Goal: Task Accomplishment & Management: Manage account settings

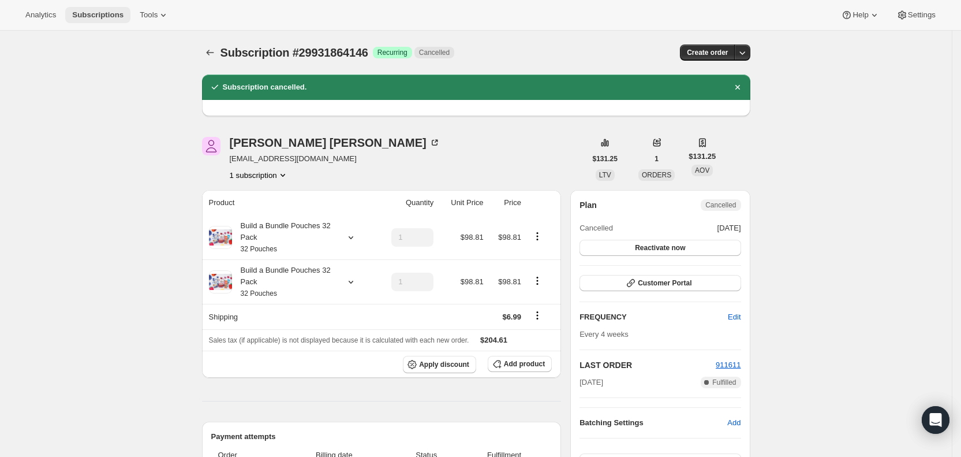
click at [100, 17] on span "Subscriptions" at bounding box center [97, 14] width 51 height 9
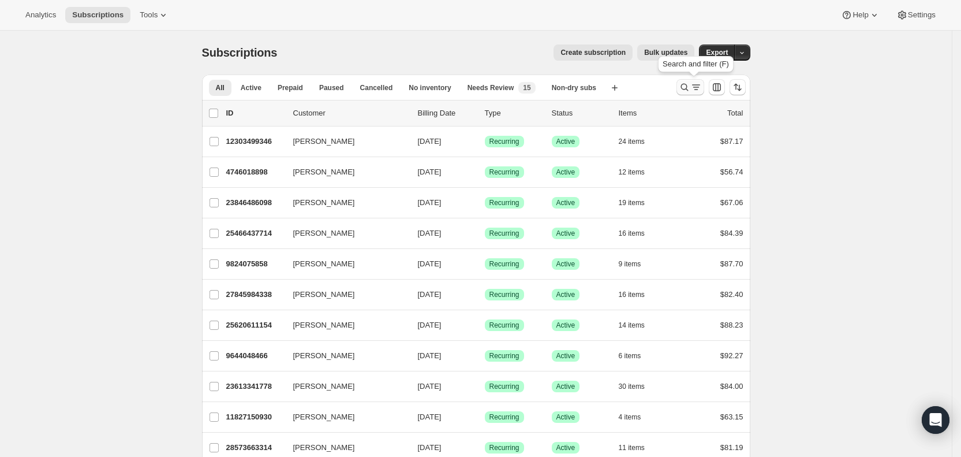
click at [698, 85] on icon "Search and filter results" at bounding box center [696, 84] width 8 height 1
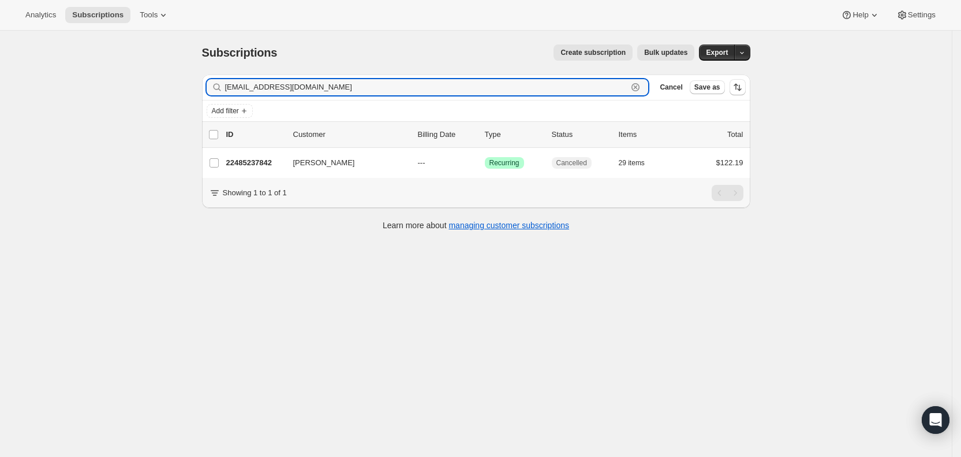
drag, startPoint x: 350, startPoint y: 90, endPoint x: 222, endPoint y: 84, distance: 128.3
click at [222, 84] on div "[EMAIL_ADDRESS][DOMAIN_NAME] Clear" at bounding box center [428, 87] width 442 height 16
paste input "taylo3aj"
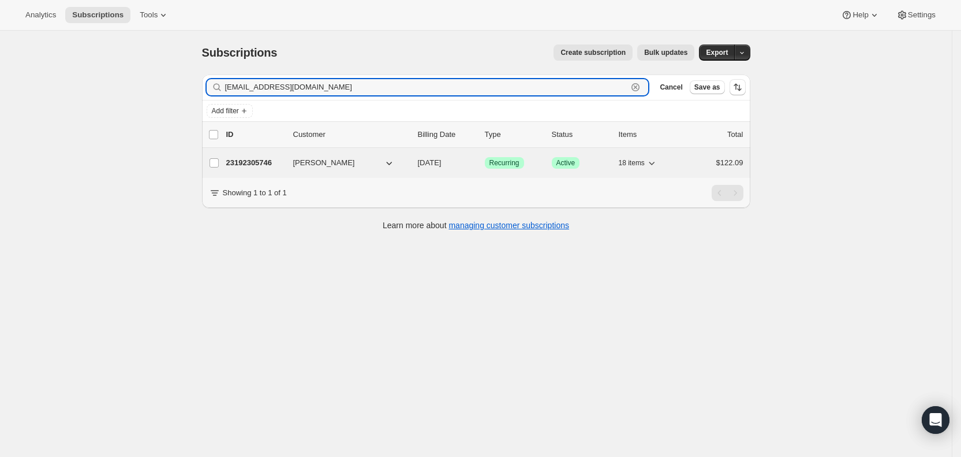
type input "[EMAIL_ADDRESS][DOMAIN_NAME]"
click at [442, 160] on span "[DATE]" at bounding box center [430, 162] width 24 height 9
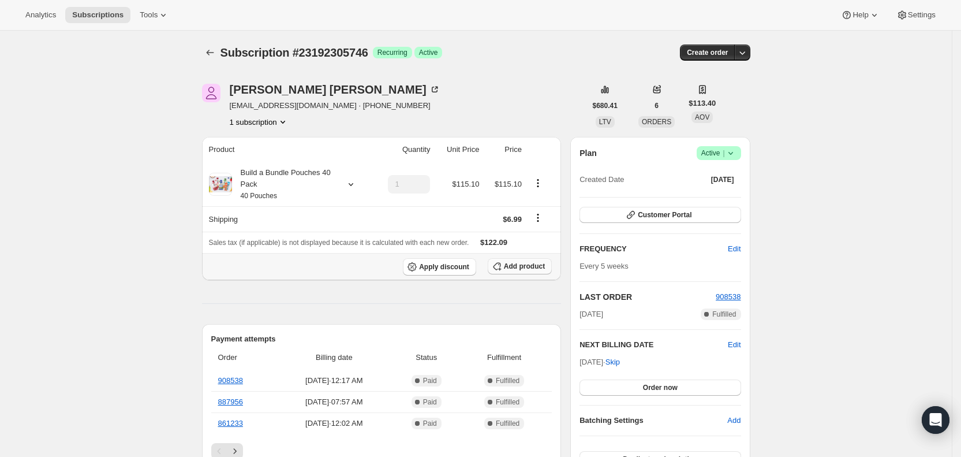
click at [531, 267] on span "Add product" at bounding box center [524, 266] width 41 height 9
click at [353, 184] on icon at bounding box center [350, 184] width 5 height 3
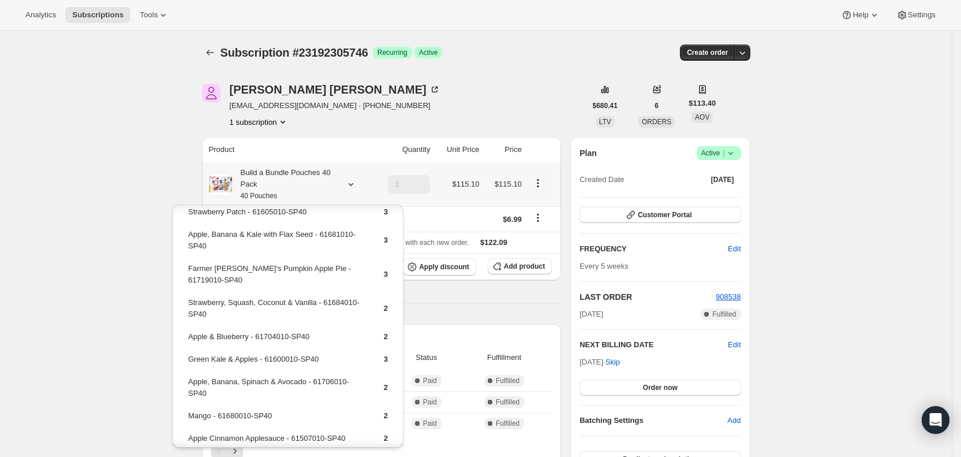
scroll to position [65, 0]
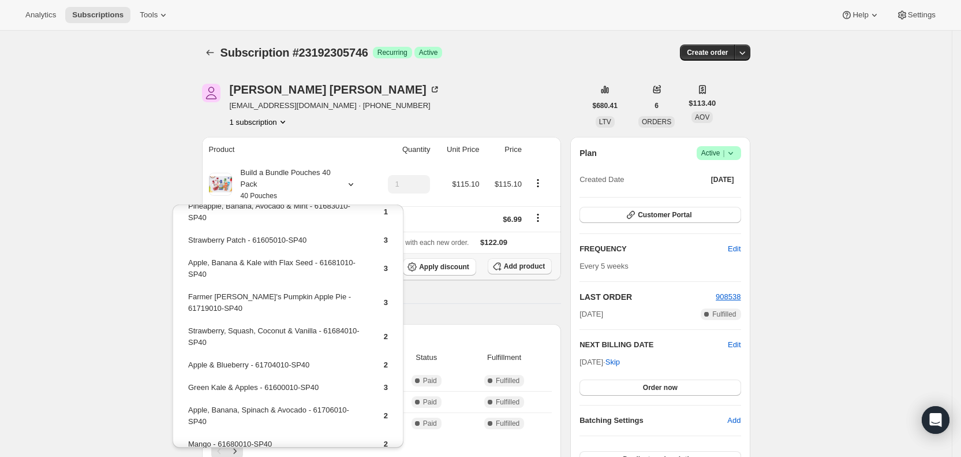
click at [523, 263] on span "Add product" at bounding box center [524, 266] width 41 height 9
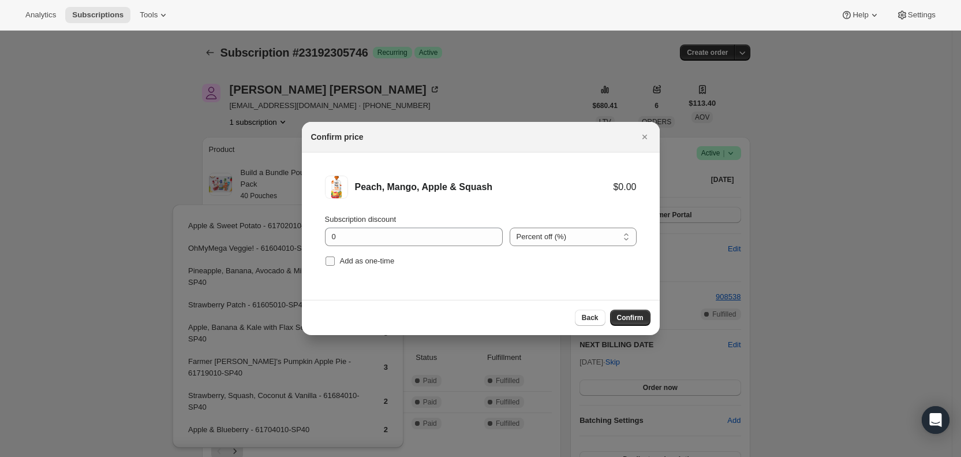
drag, startPoint x: 326, startPoint y: 261, endPoint x: 353, endPoint y: 263, distance: 27.2
click at [329, 261] on input "Add as one-time" at bounding box center [330, 260] width 9 height 9
checkbox input "true"
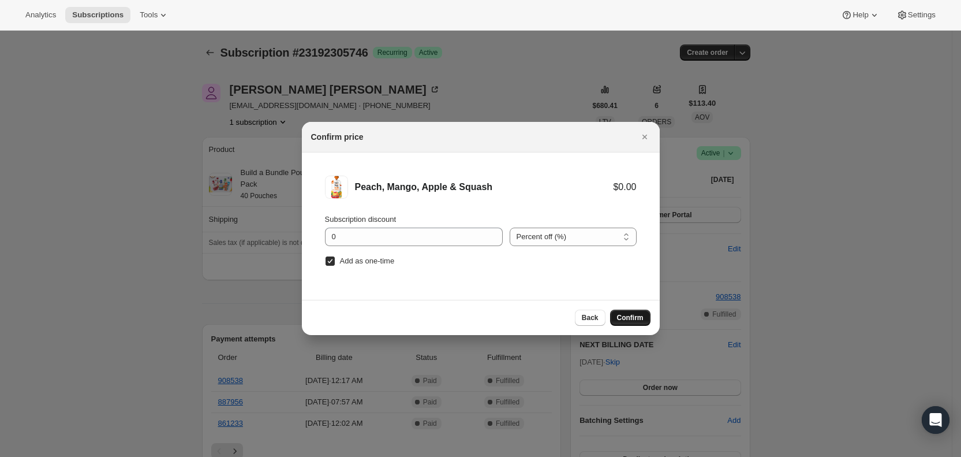
click at [633, 318] on span "Confirm" at bounding box center [630, 317] width 27 height 9
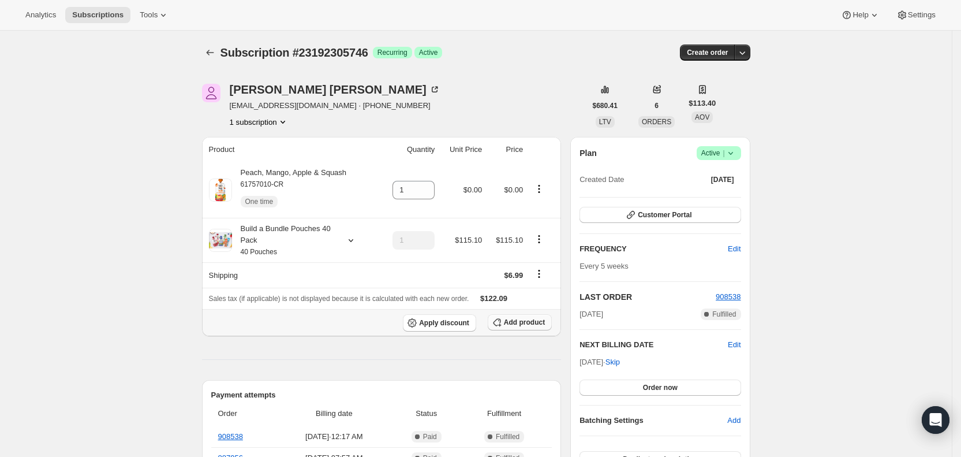
click at [530, 326] on span "Add product" at bounding box center [524, 322] width 41 height 9
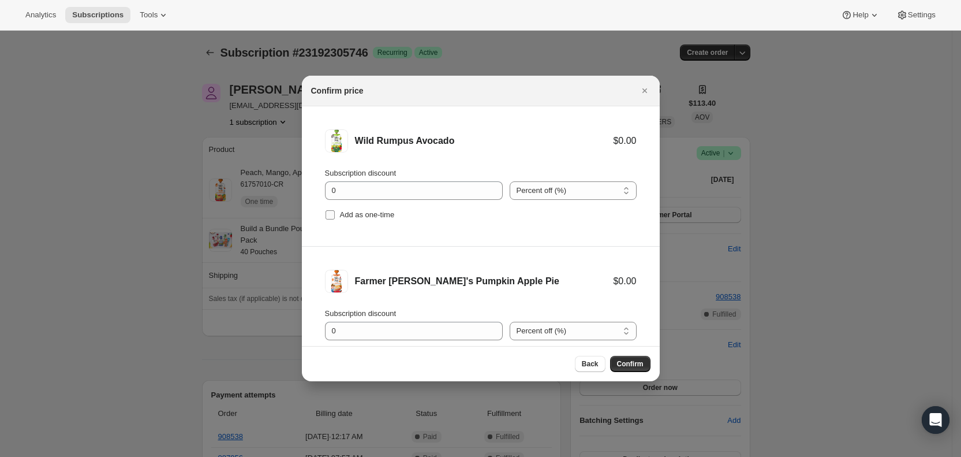
click at [331, 217] on input "Add as one-time" at bounding box center [330, 214] width 9 height 9
checkbox input "true"
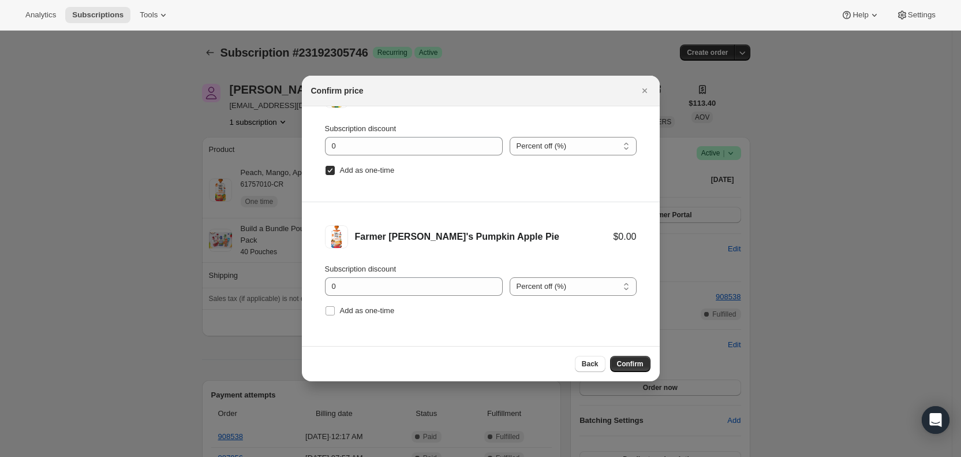
scroll to position [48, 0]
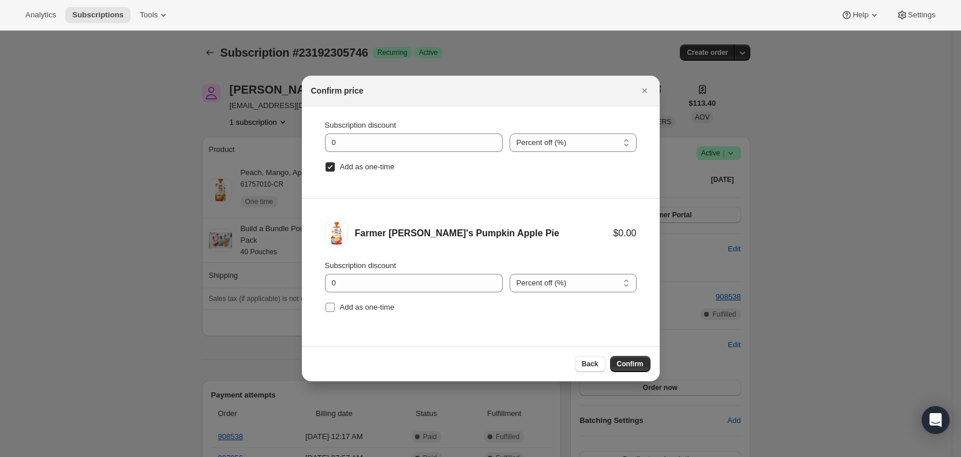
click at [328, 304] on input "Add as one-time" at bounding box center [330, 307] width 9 height 9
checkbox input "true"
click at [628, 360] on span "Confirm" at bounding box center [630, 363] width 27 height 9
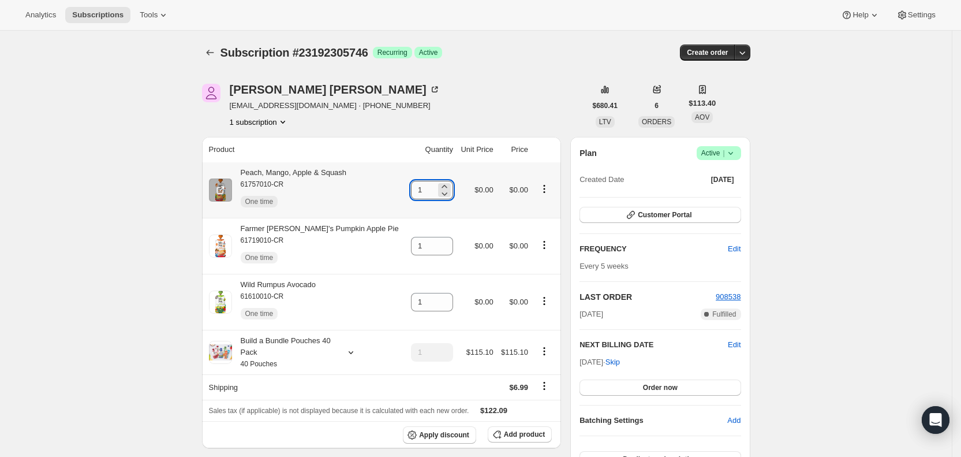
drag, startPoint x: 408, startPoint y: 192, endPoint x: 417, endPoint y: 192, distance: 9.8
click at [417, 192] on input "1" at bounding box center [423, 190] width 25 height 18
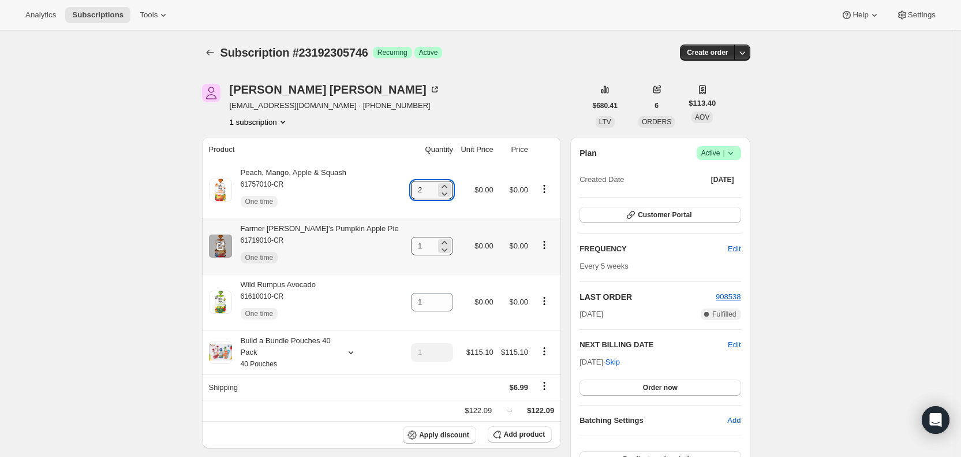
type input "2"
drag, startPoint x: 399, startPoint y: 251, endPoint x: 420, endPoint y: 248, distance: 21.6
click at [420, 248] on input "1" at bounding box center [423, 246] width 25 height 18
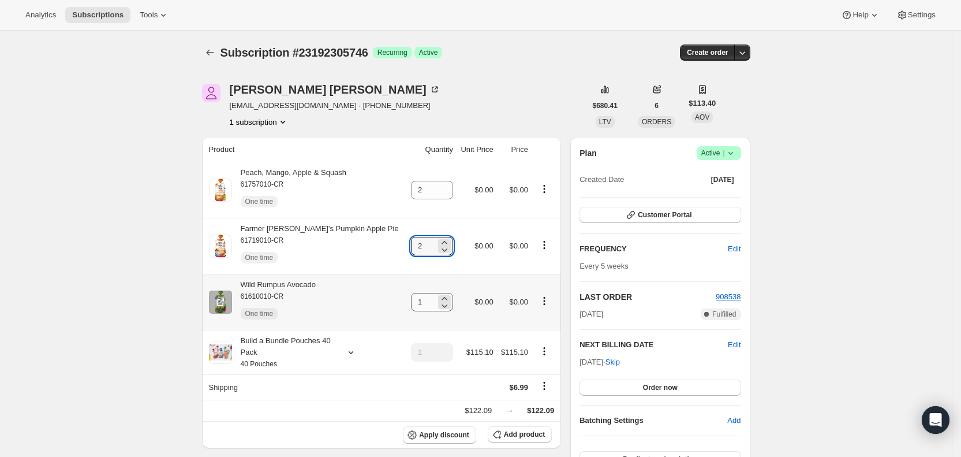
type input "2"
drag, startPoint x: 402, startPoint y: 308, endPoint x: 429, endPoint y: 305, distance: 26.7
click at [428, 306] on div "1" at bounding box center [432, 302] width 42 height 18
type input "2"
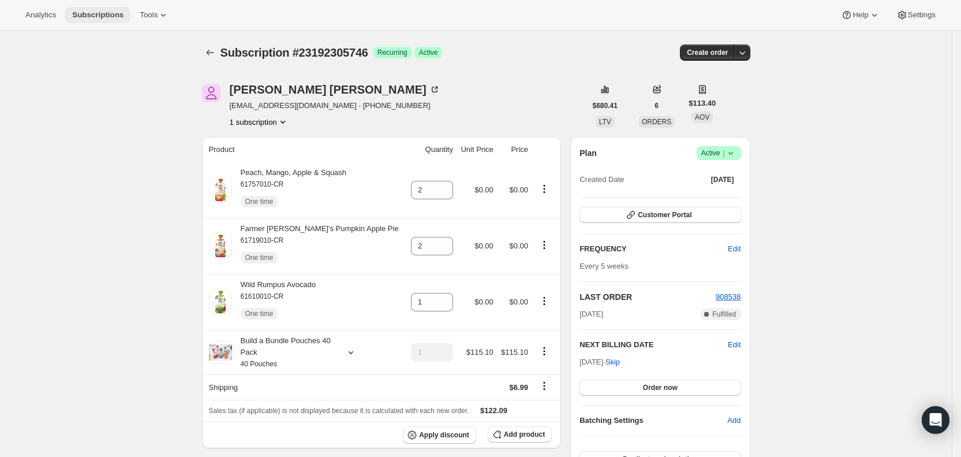
click at [106, 17] on span "Subscriptions" at bounding box center [97, 14] width 51 height 9
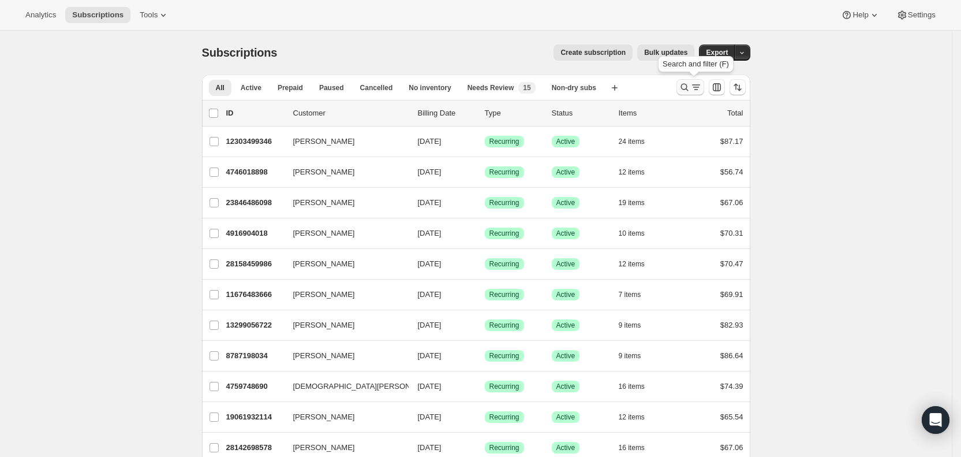
click at [691, 90] on icon "Search and filter results" at bounding box center [685, 87] width 12 height 12
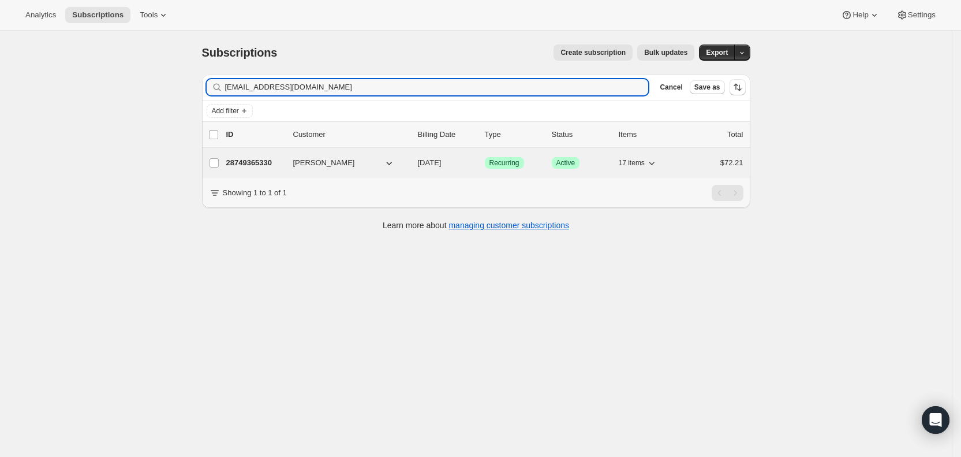
type input "[EMAIL_ADDRESS][DOMAIN_NAME]"
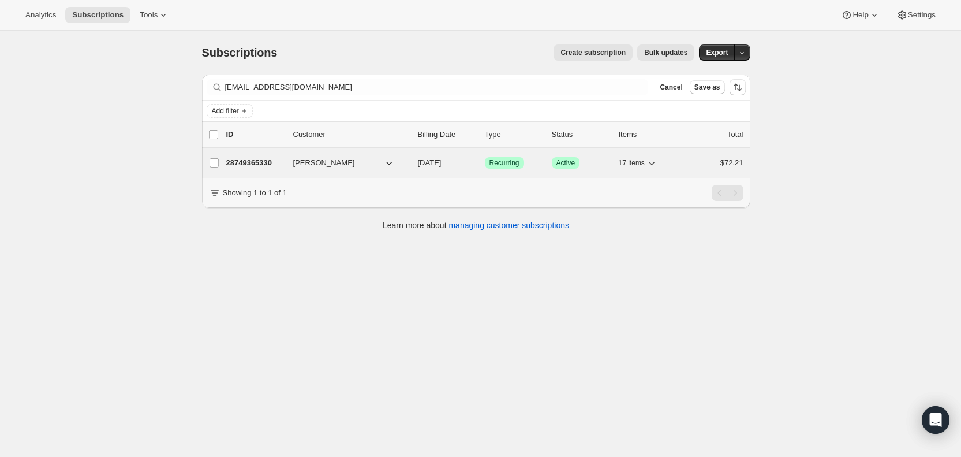
click at [435, 165] on span "[DATE]" at bounding box center [430, 162] width 24 height 9
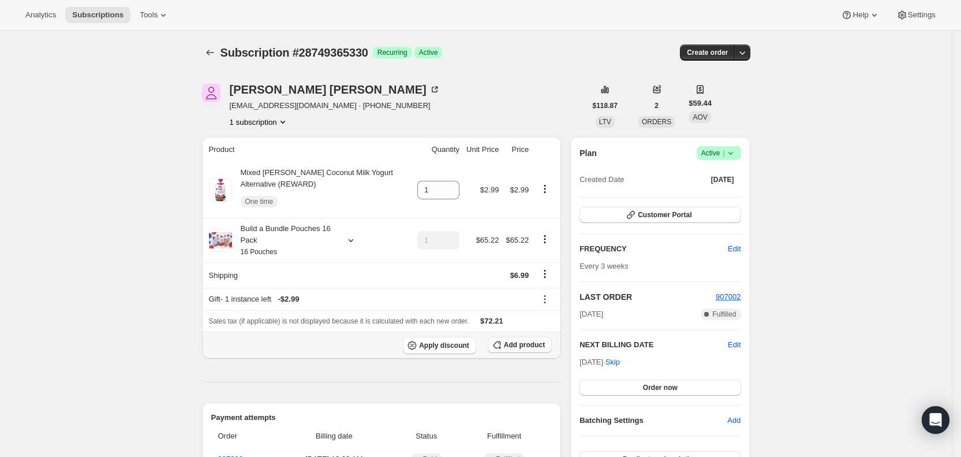
click at [515, 345] on span "Add product" at bounding box center [524, 344] width 41 height 9
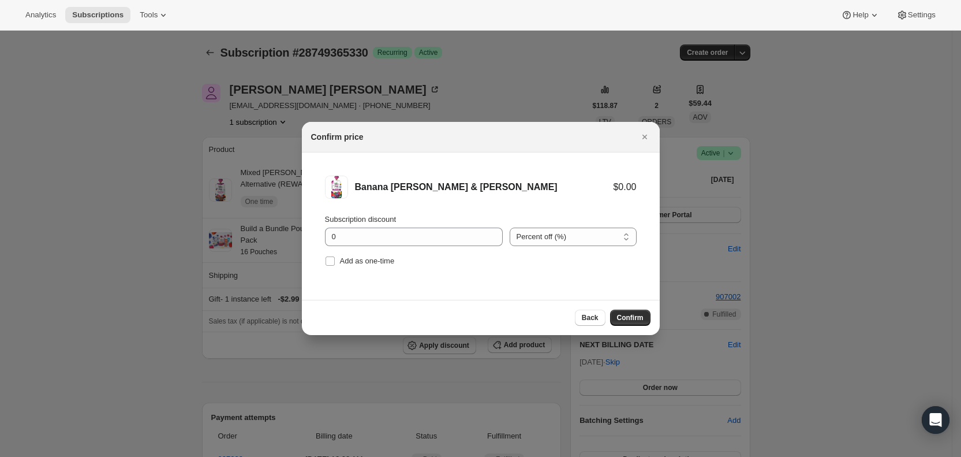
drag, startPoint x: 337, startPoint y: 259, endPoint x: 441, endPoint y: 279, distance: 106.5
click at [337, 258] on label "Add as one-time" at bounding box center [360, 261] width 70 height 16
click at [335, 258] on input "Add as one-time" at bounding box center [330, 260] width 9 height 9
checkbox input "true"
click at [636, 318] on span "Confirm" at bounding box center [630, 317] width 27 height 9
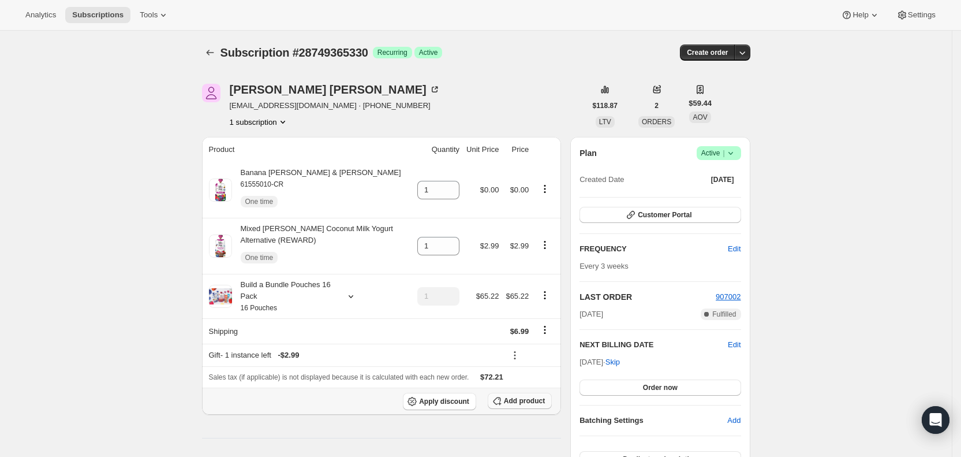
click at [510, 398] on span "Add product" at bounding box center [524, 400] width 41 height 9
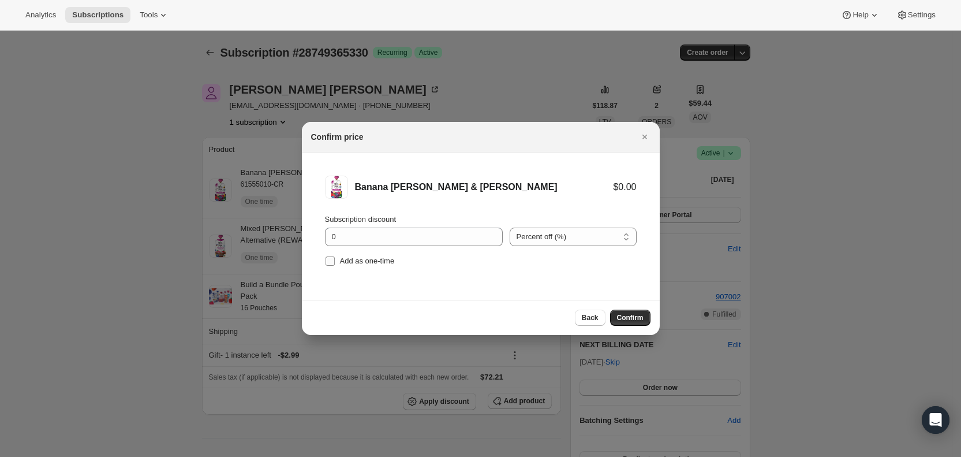
click at [333, 258] on input "Add as one-time" at bounding box center [330, 260] width 9 height 9
checkbox input "true"
drag, startPoint x: 631, startPoint y: 317, endPoint x: 557, endPoint y: 298, distance: 76.9
click at [629, 318] on span "Confirm" at bounding box center [630, 317] width 27 height 9
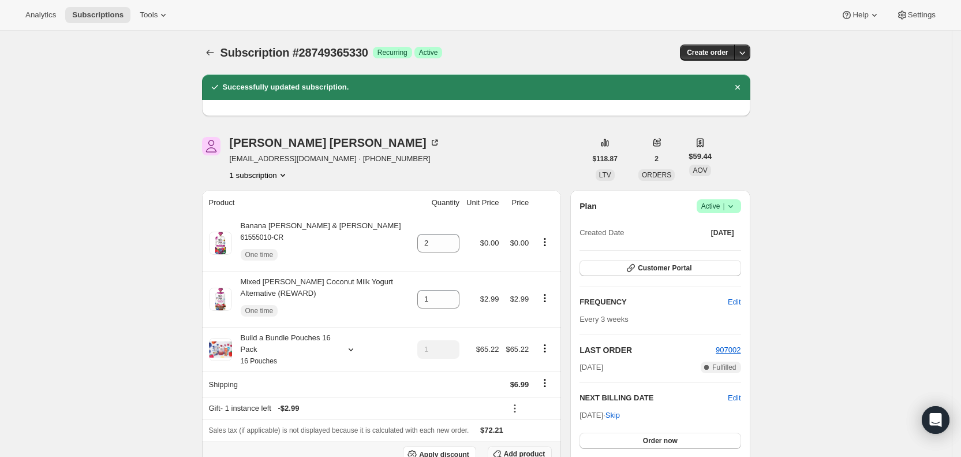
click at [540, 449] on span "Add product" at bounding box center [524, 453] width 41 height 9
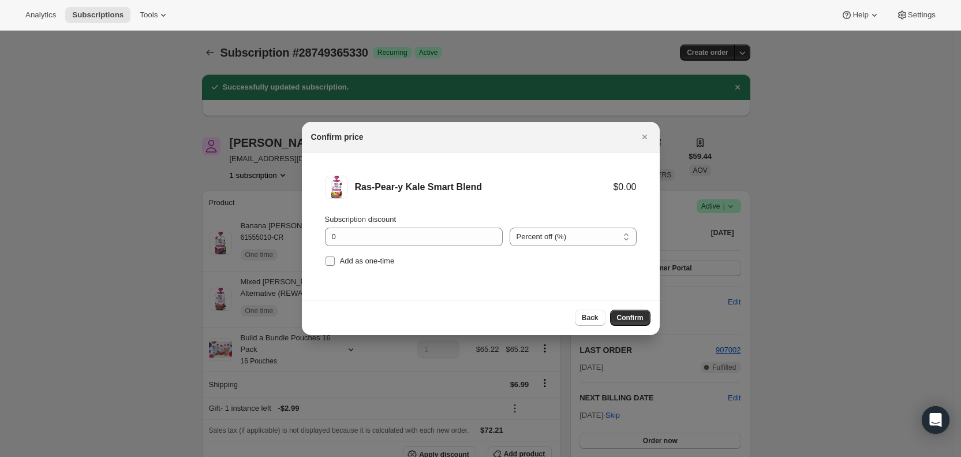
click at [345, 264] on span "Add as one-time" at bounding box center [367, 260] width 55 height 9
click at [335, 264] on input "Add as one-time" at bounding box center [330, 260] width 9 height 9
checkbox input "true"
click at [630, 316] on span "Confirm" at bounding box center [630, 317] width 27 height 9
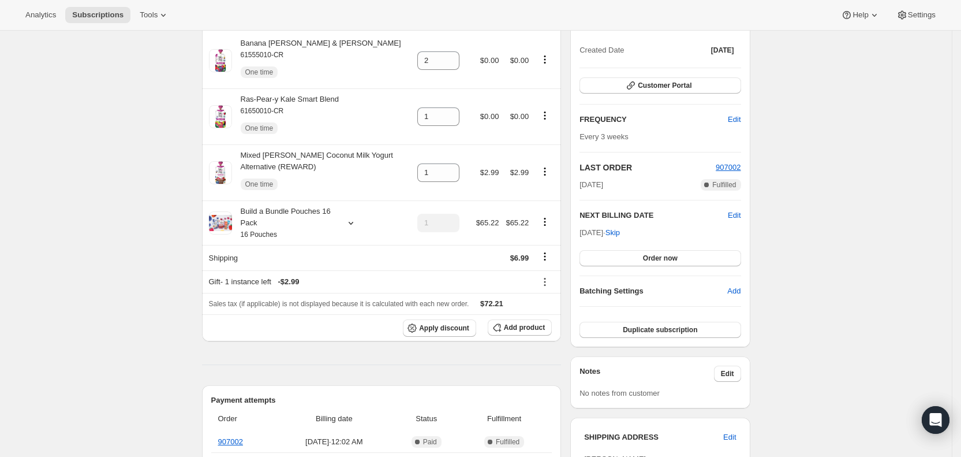
scroll to position [186, 0]
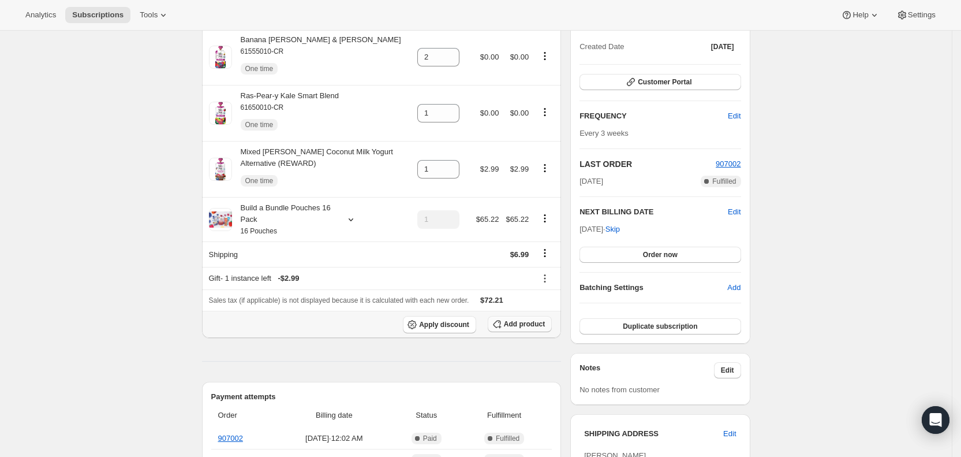
click at [534, 325] on span "Add product" at bounding box center [524, 323] width 41 height 9
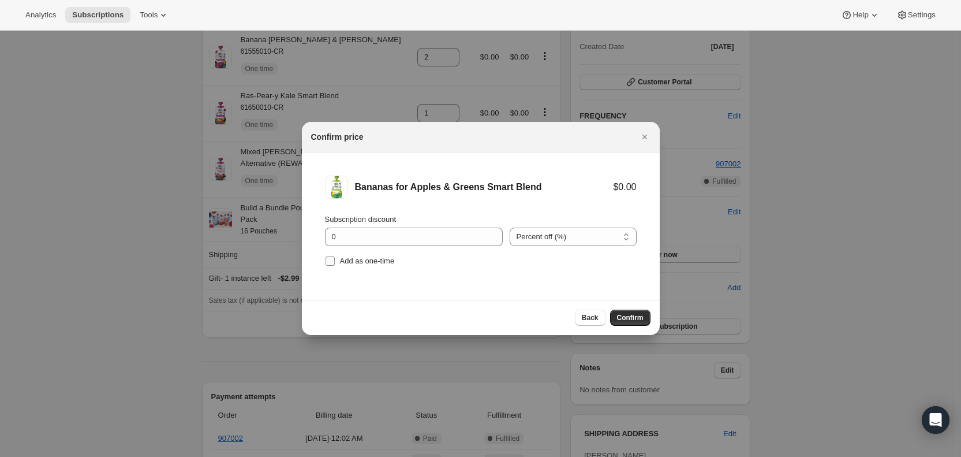
click at [335, 261] on label "Add as one-time" at bounding box center [360, 261] width 70 height 16
click at [335, 261] on input "Add as one-time" at bounding box center [330, 260] width 9 height 9
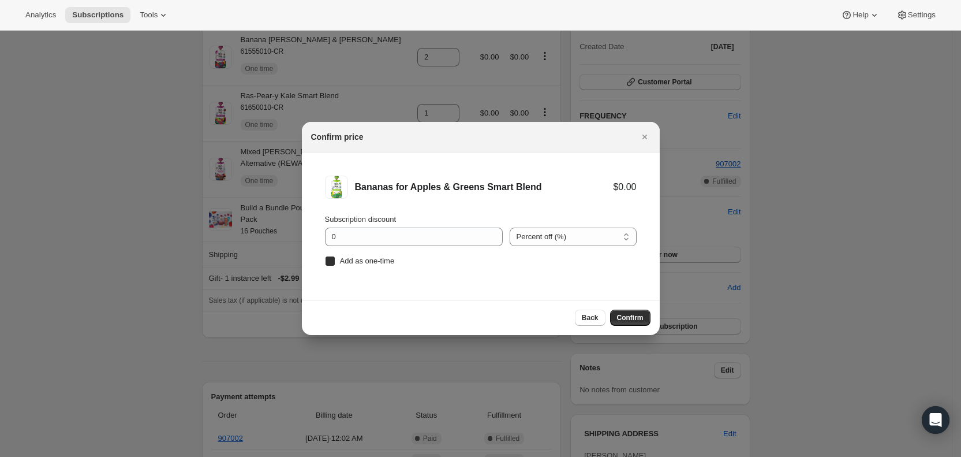
checkbox input "true"
click at [632, 316] on span "Confirm" at bounding box center [630, 317] width 27 height 9
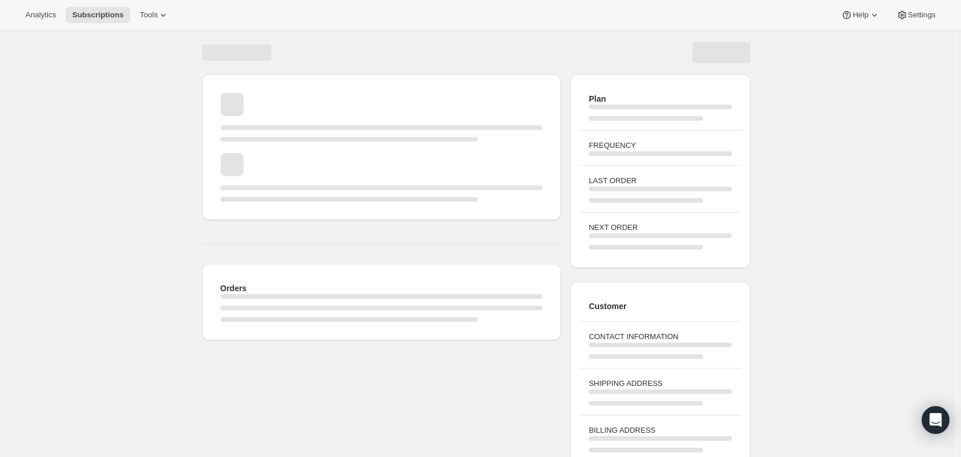
scroll to position [65, 0]
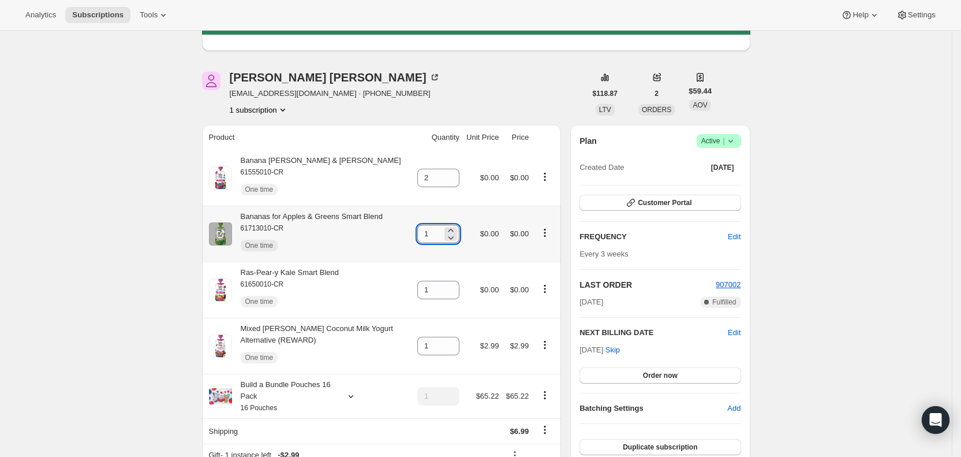
drag, startPoint x: 427, startPoint y: 236, endPoint x: 443, endPoint y: 235, distance: 16.2
click at [442, 235] on input "1" at bounding box center [429, 234] width 25 height 18
type input "2"
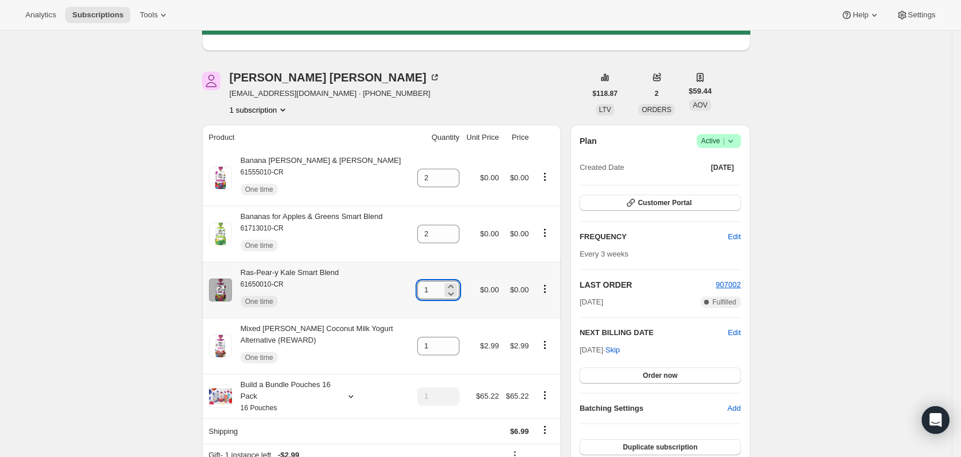
drag, startPoint x: 428, startPoint y: 292, endPoint x: 481, endPoint y: 267, distance: 58.1
click at [442, 290] on input "1" at bounding box center [429, 290] width 25 height 18
type input "2"
